Goal: Contribute content: Add original content to the website for others to see

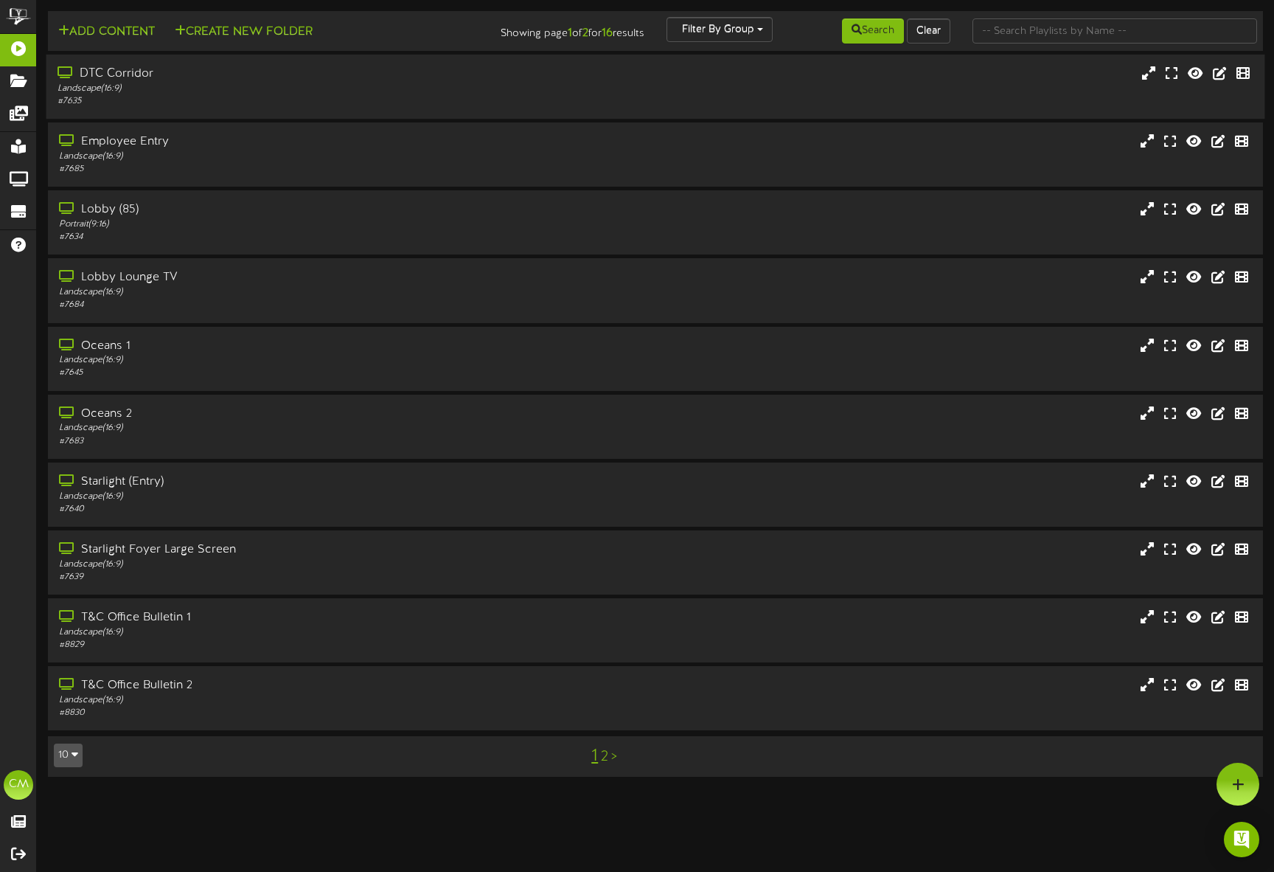
click at [195, 82] on div "DTC Corridor" at bounding box center [301, 74] width 486 height 17
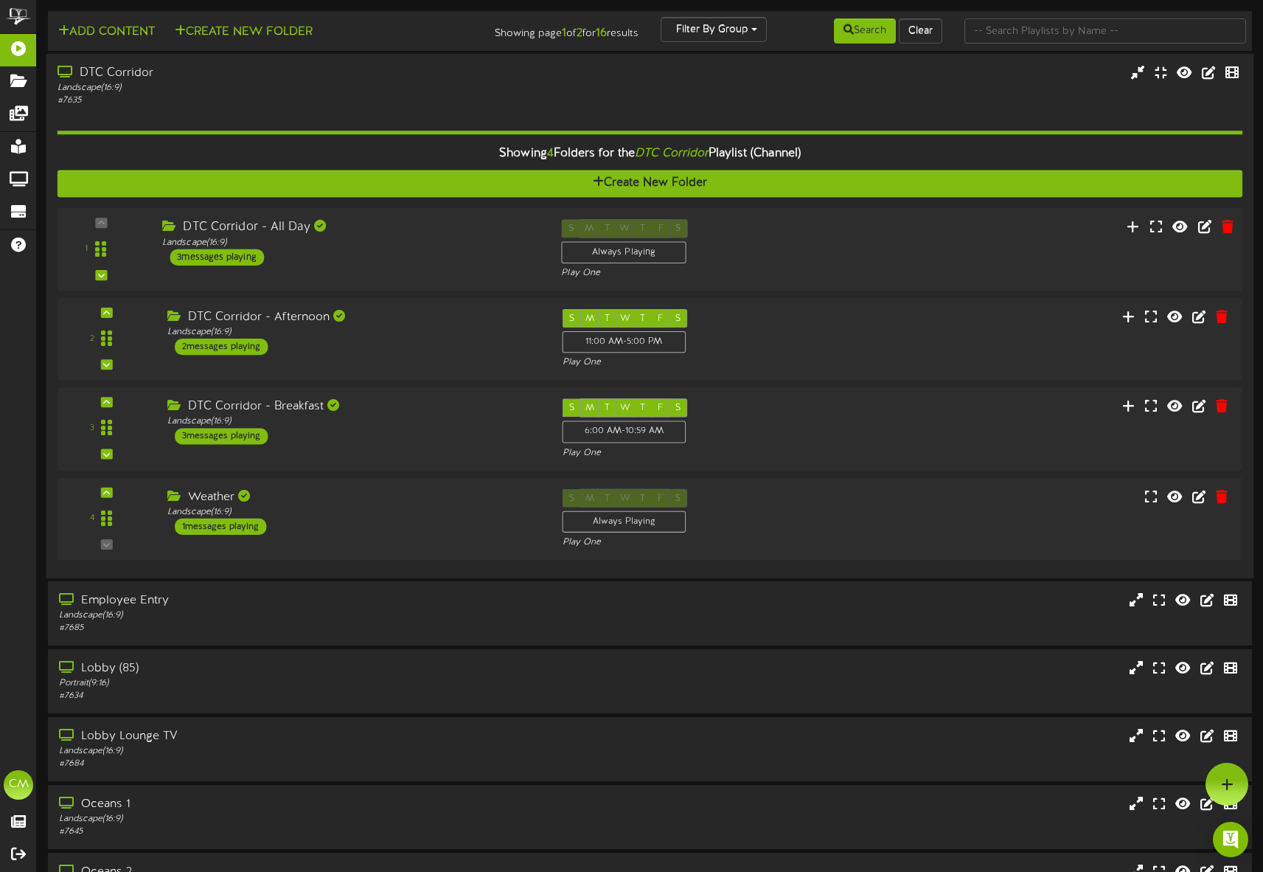
click at [229, 255] on div "3 messages playing" at bounding box center [217, 257] width 94 height 16
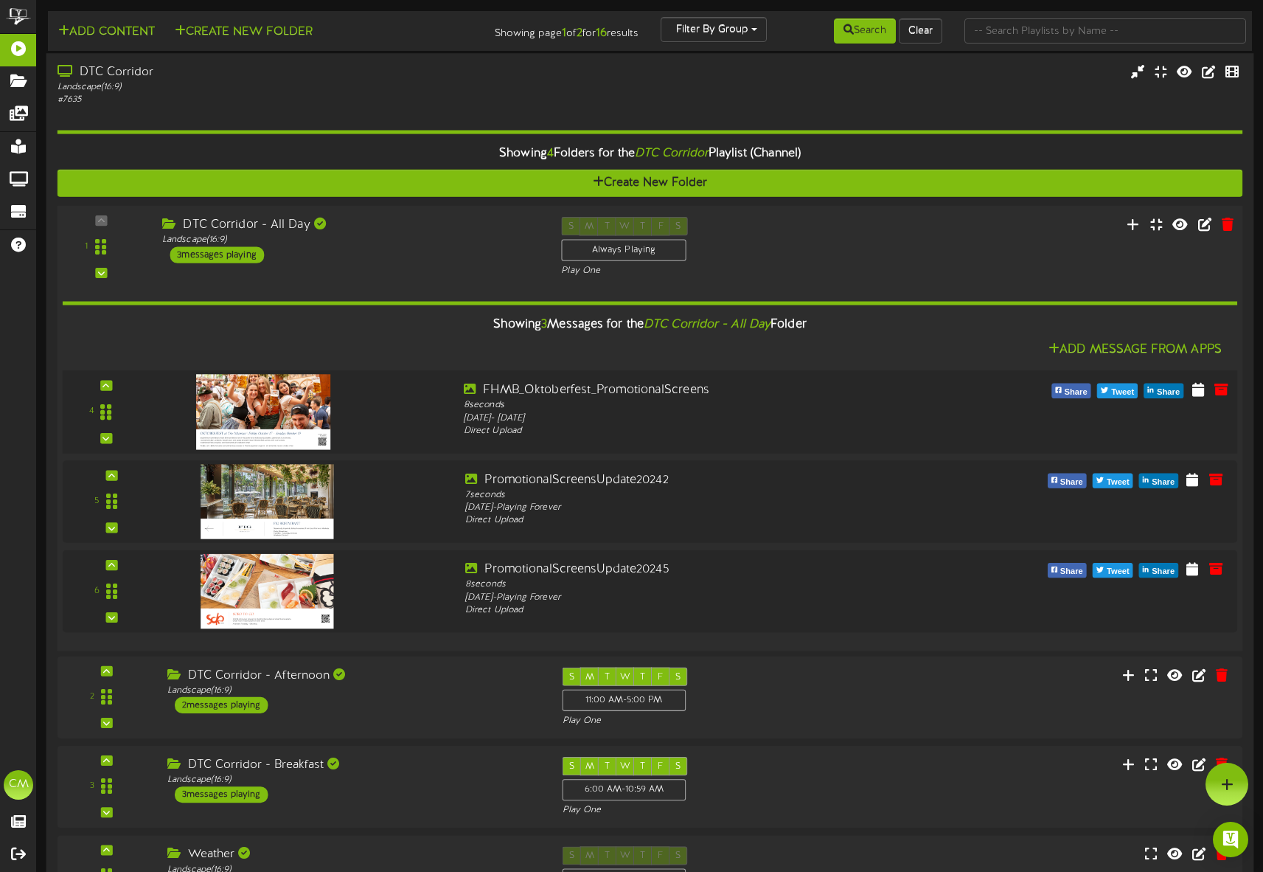
click at [271, 412] on img at bounding box center [263, 411] width 134 height 75
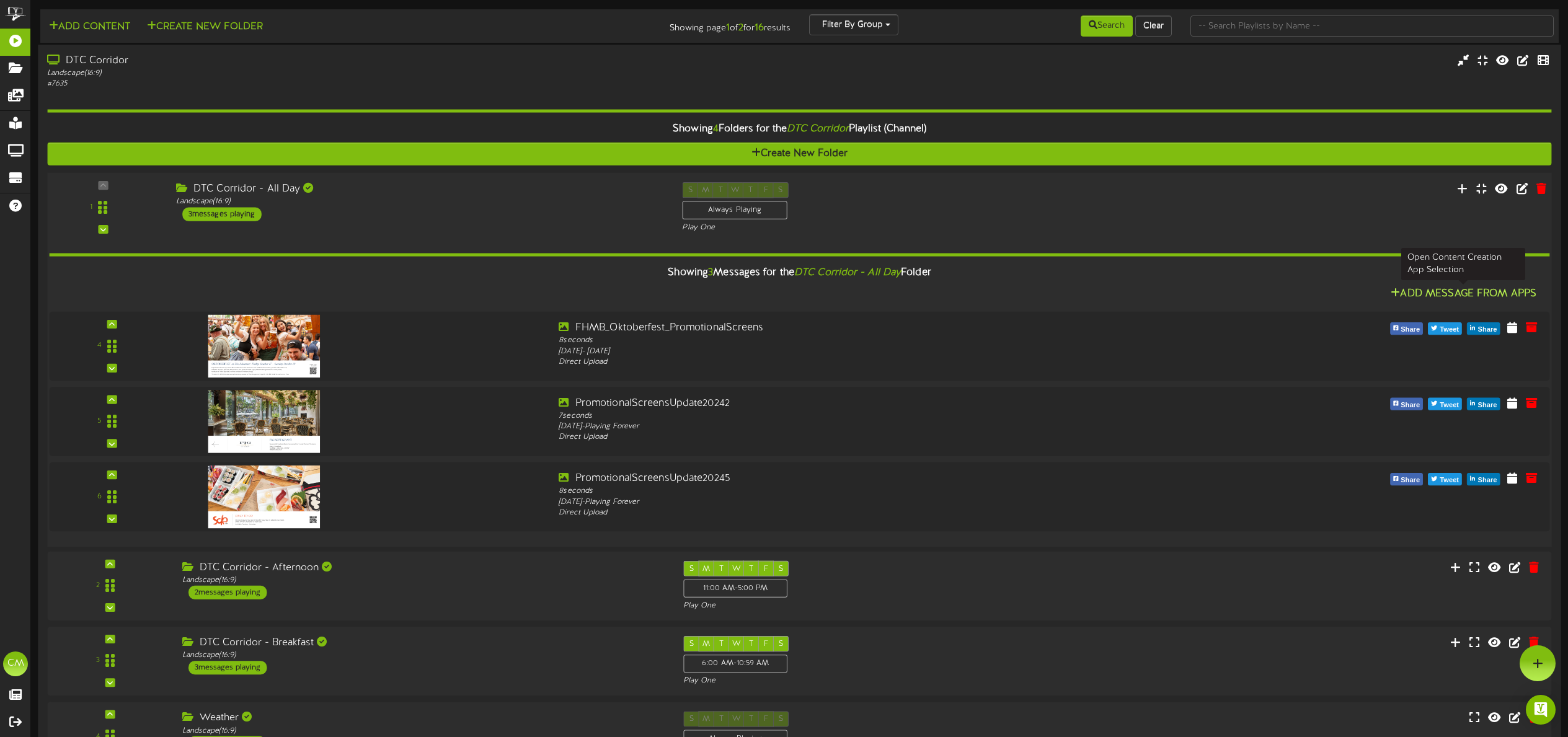
click at [1071, 290] on button "Add Message From Apps" at bounding box center [1464, 294] width 153 height 15
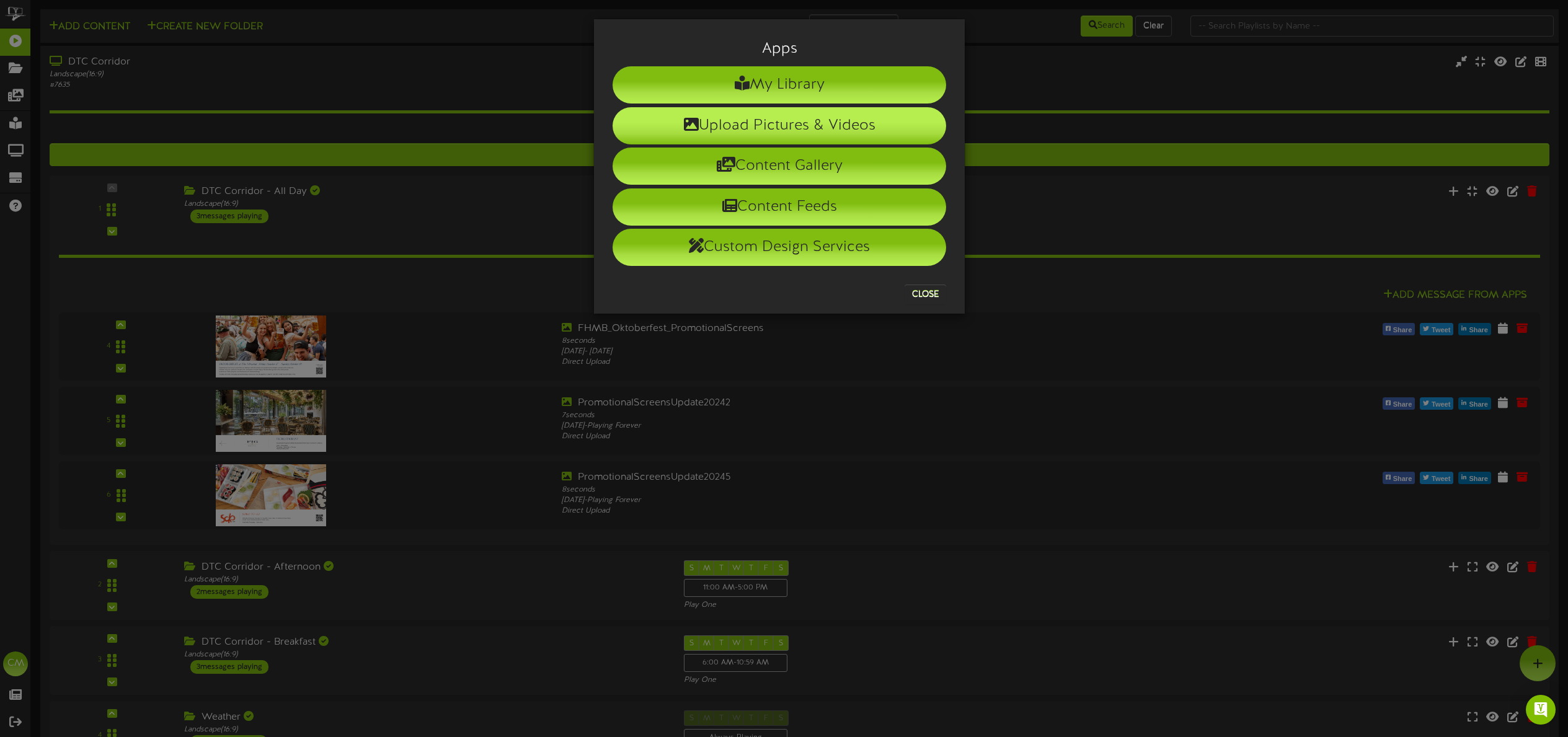
click at [699, 127] on li "Upload Pictures & Videos" at bounding box center [779, 126] width 334 height 37
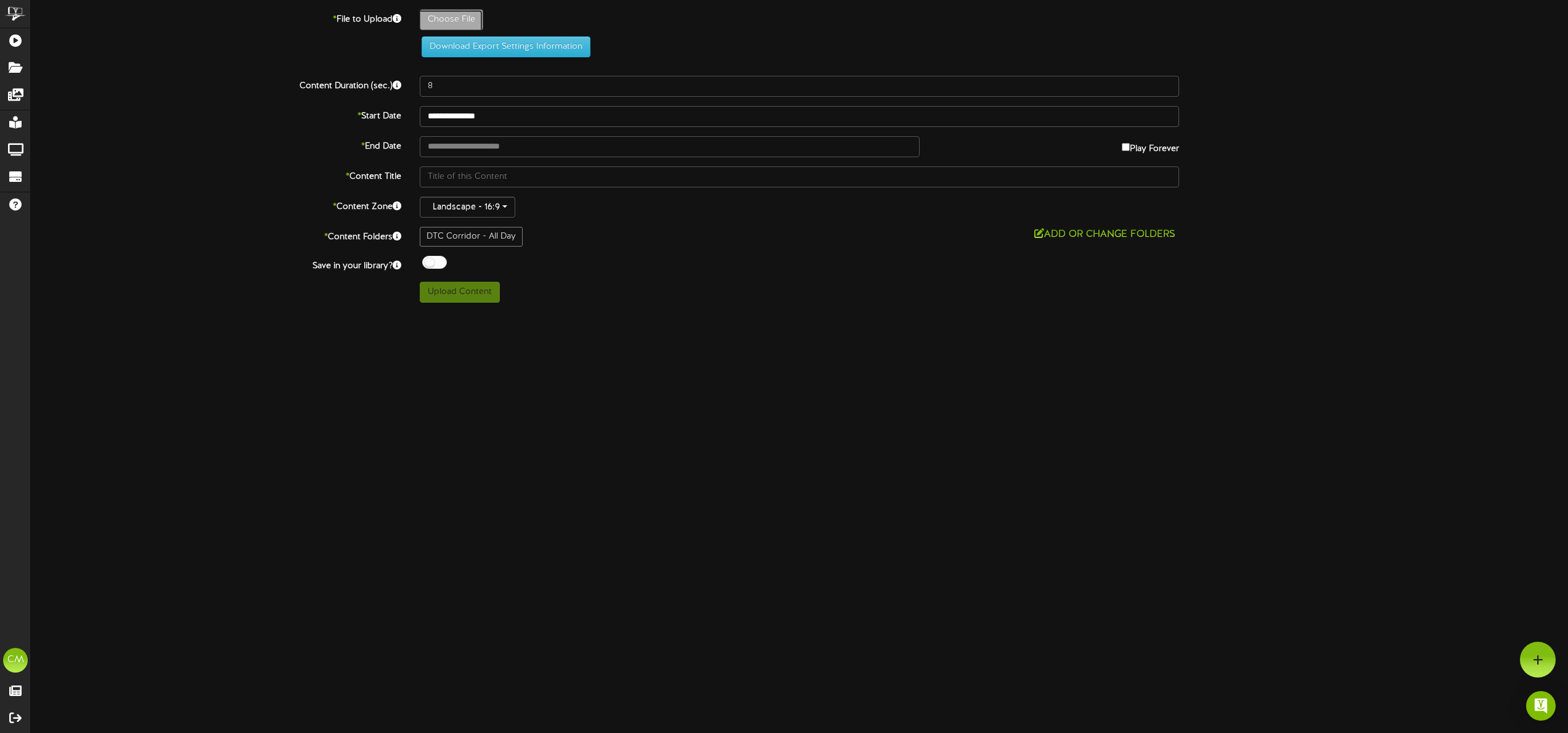
type input "**********"
type input "HorizontalPromotionalScreensWagsWitche"
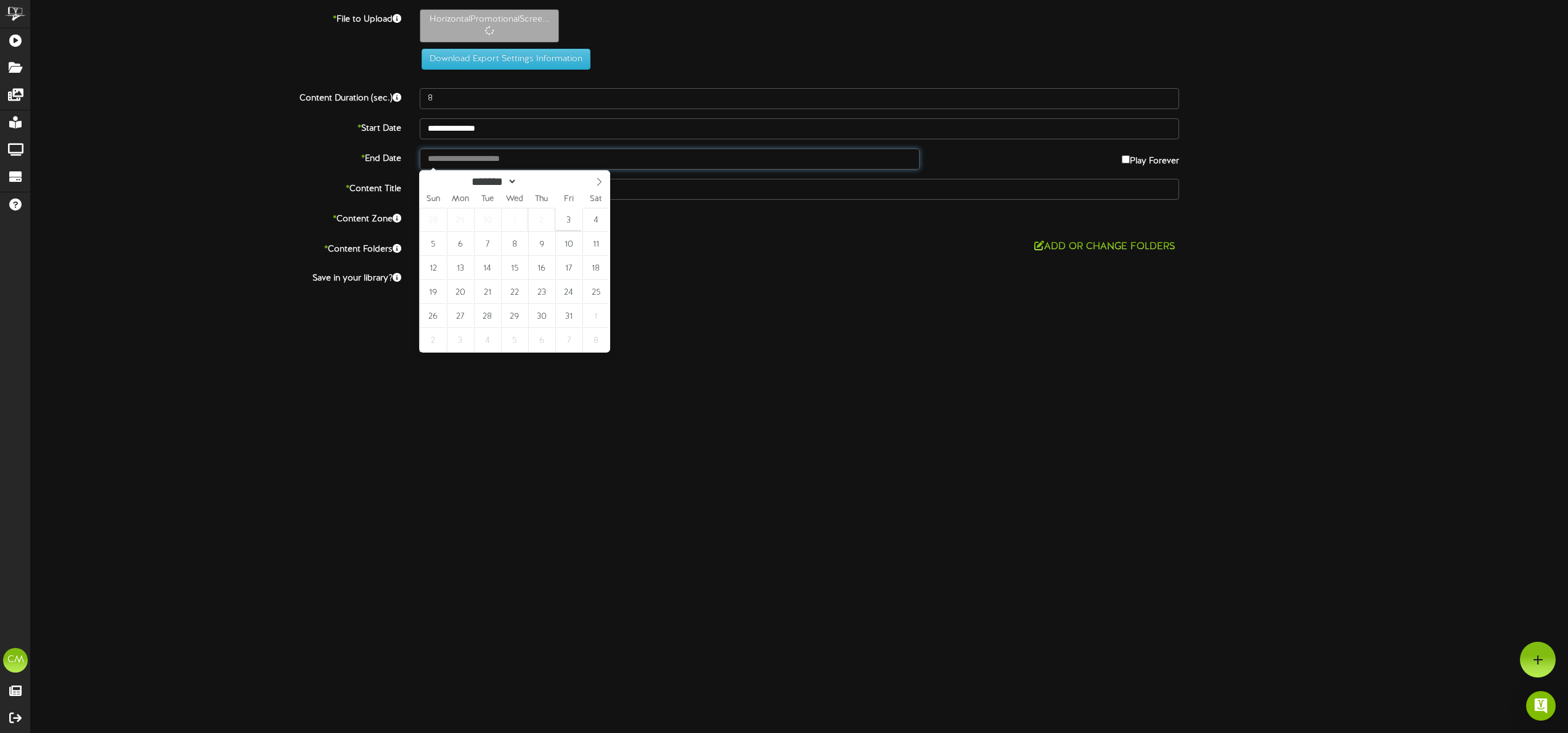
click at [471, 159] on input "text" at bounding box center [669, 159] width 500 height 21
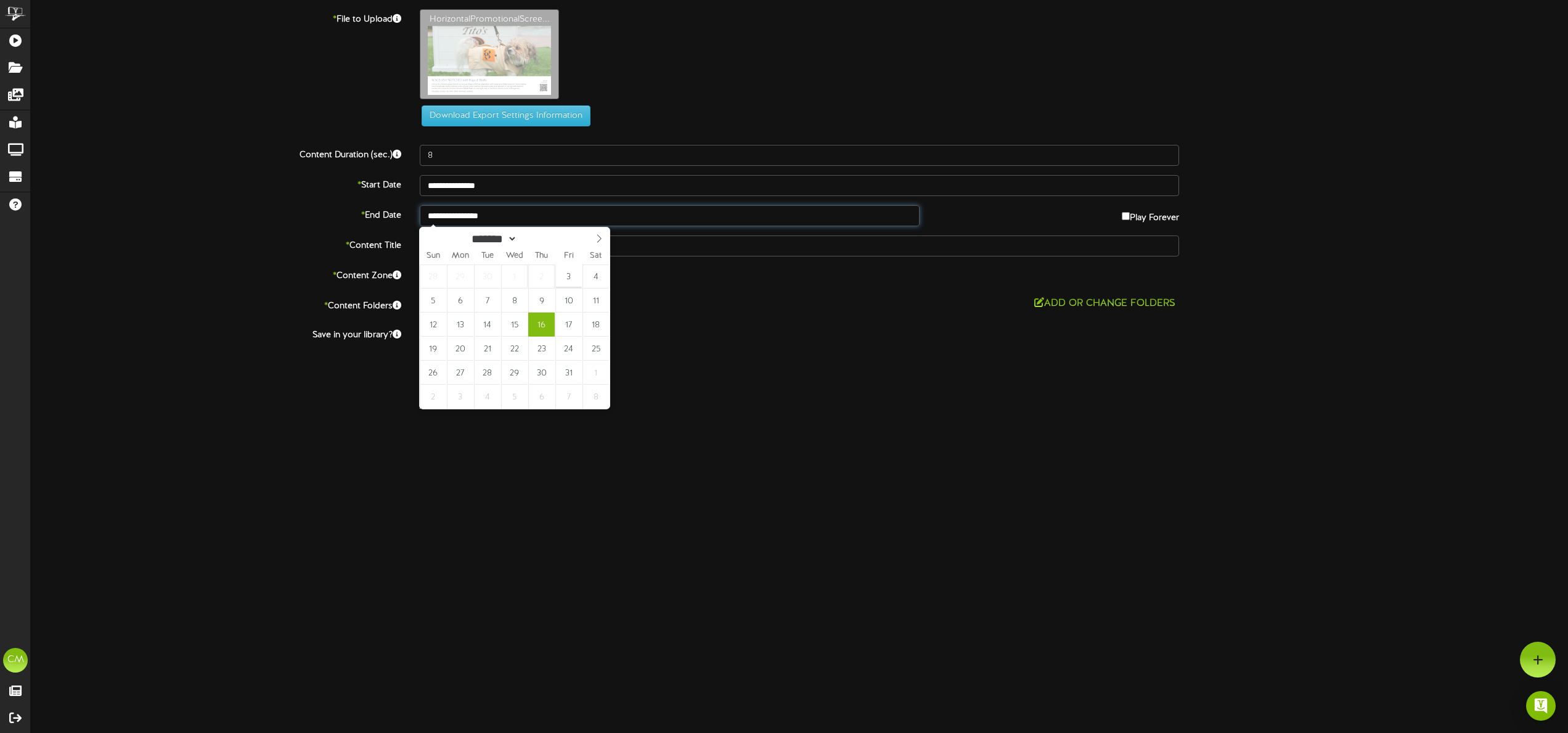
click at [501, 224] on body "ChannelValet Playlists Folders Messages My Library Groups Devices Help CM Cambr…" at bounding box center [784, 191] width 1568 height 381
type input "**********"
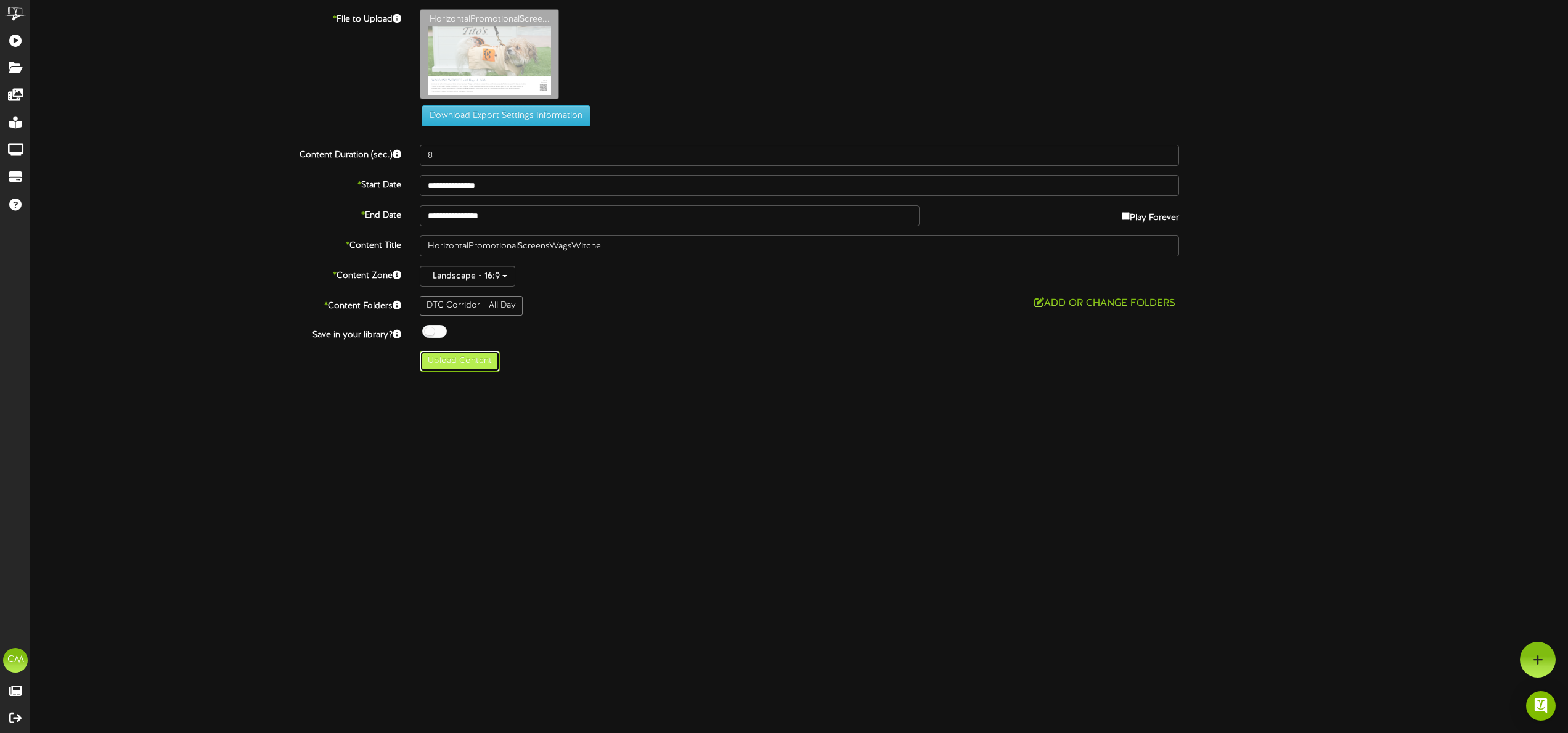
click at [466, 358] on button "Upload Content" at bounding box center [460, 361] width 80 height 21
